Goal: Find specific page/section: Find specific page/section

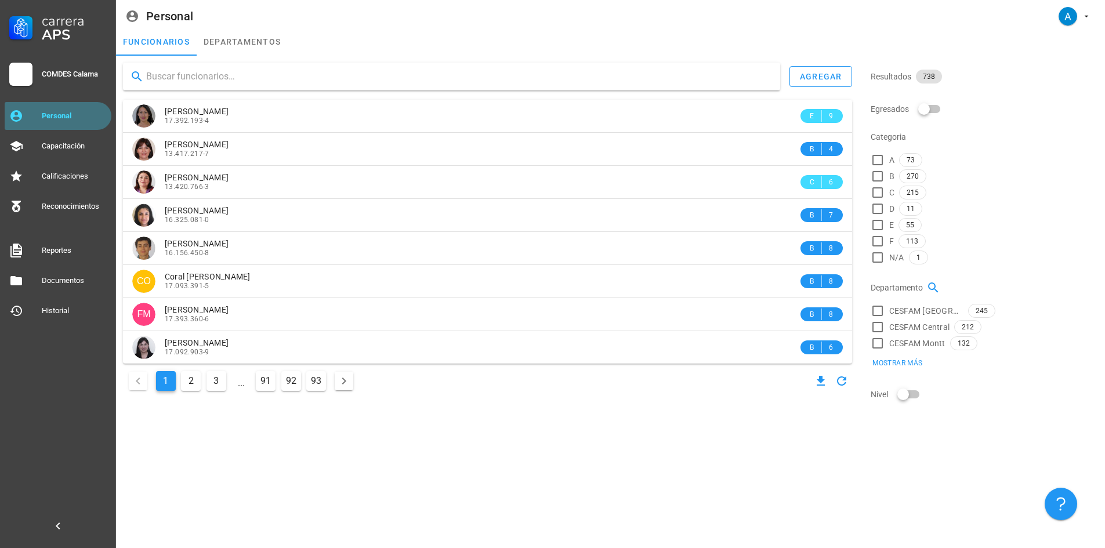
click at [92, 117] on div "Personal" at bounding box center [74, 115] width 65 height 9
click at [156, 72] on input "text" at bounding box center [458, 76] width 625 height 19
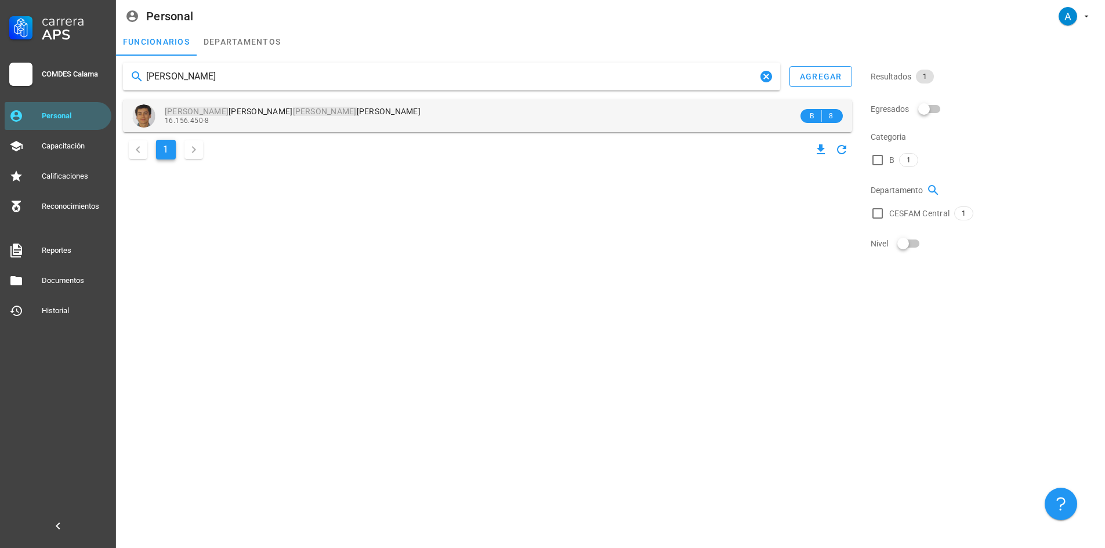
type input "[PERSON_NAME]"
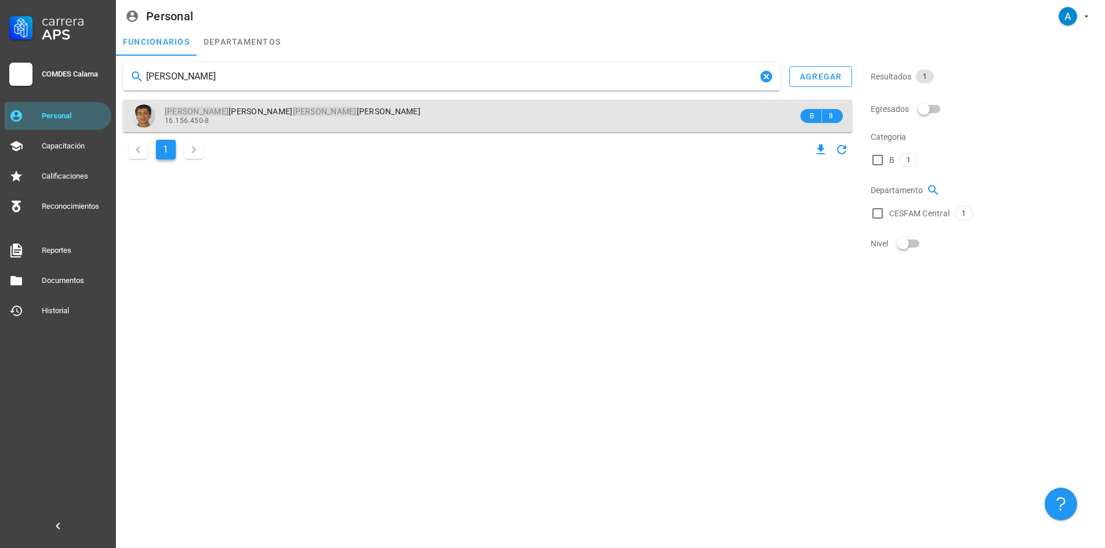
click at [254, 113] on span "[PERSON_NAME] [PERSON_NAME]" at bounding box center [293, 111] width 256 height 9
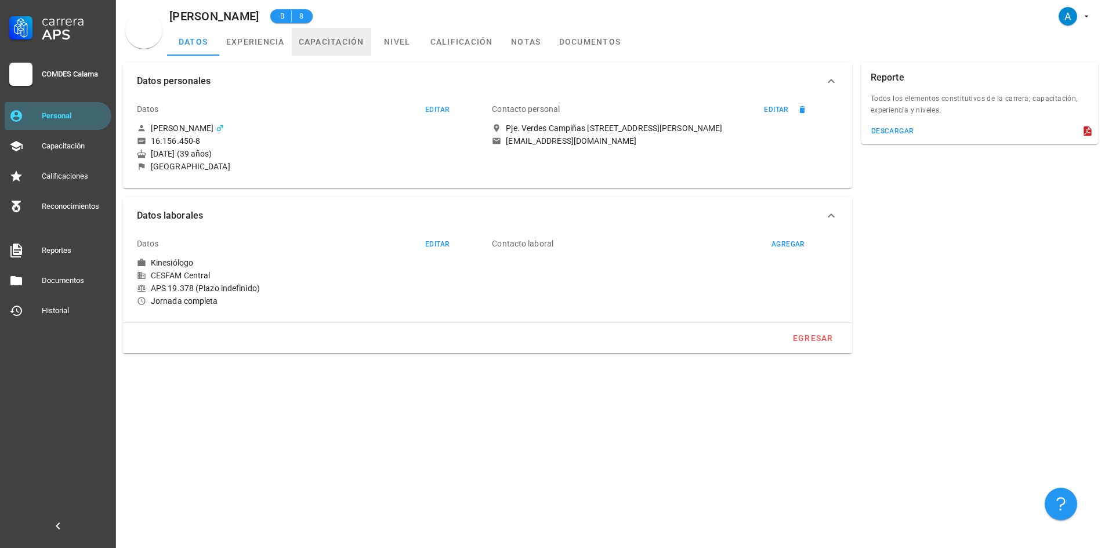
click at [323, 41] on link "capacitación" at bounding box center [331, 42] width 79 height 28
